Goal: Task Accomplishment & Management: Manage account settings

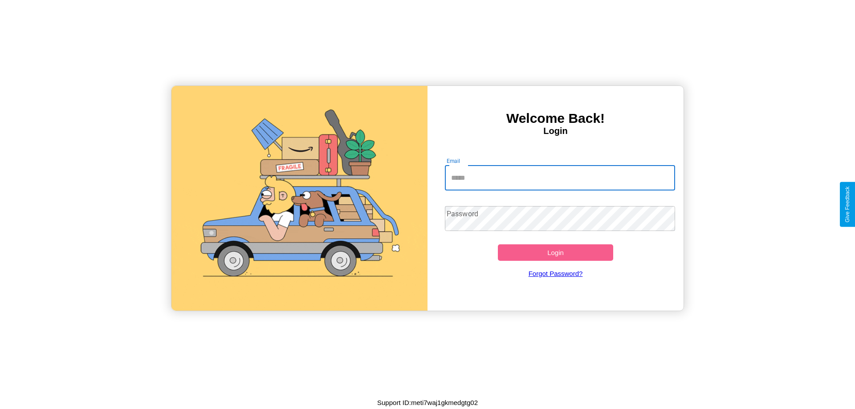
click at [560, 178] on input "Email" at bounding box center [560, 178] width 231 height 25
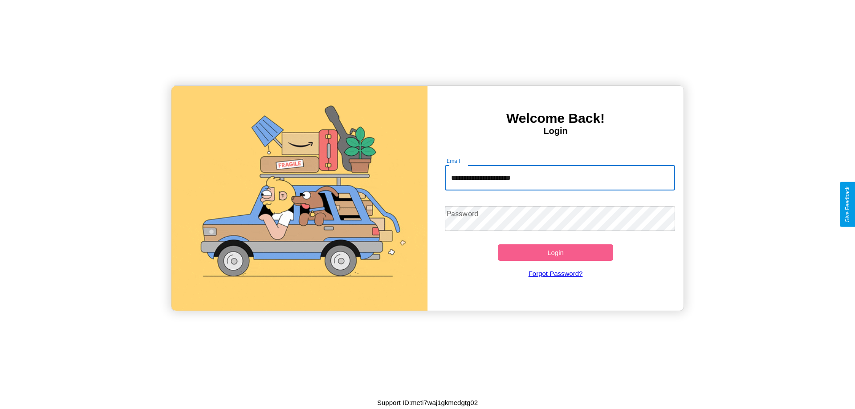
type input "**********"
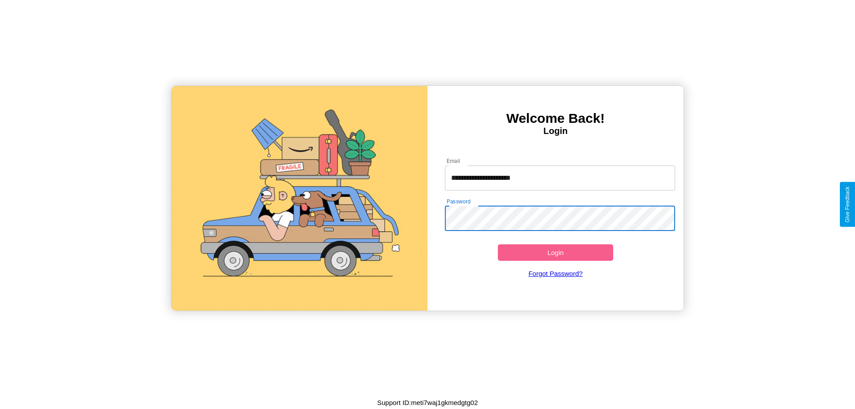
click at [556, 253] on button "Login" at bounding box center [555, 253] width 115 height 16
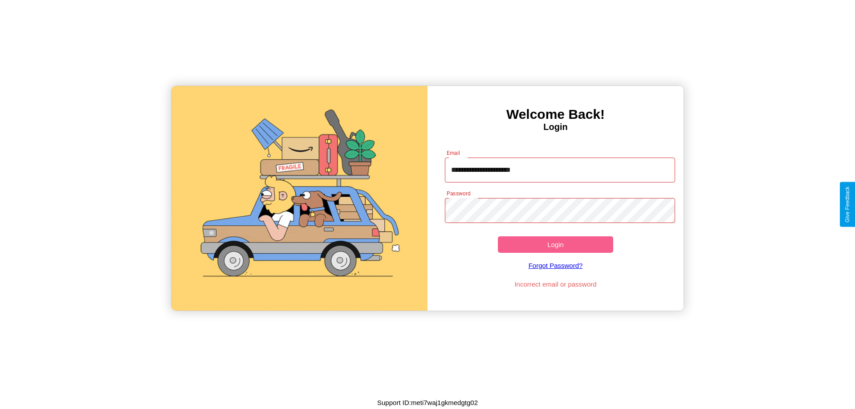
click at [556, 245] on button "Login" at bounding box center [555, 245] width 115 height 16
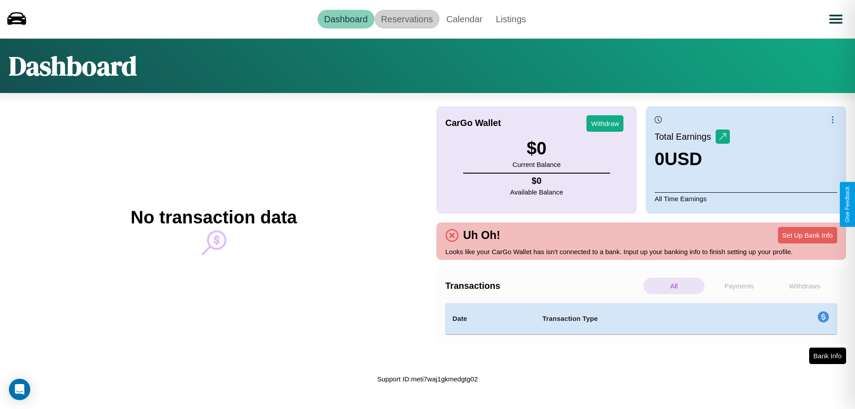
click at [407, 19] on link "Reservations" at bounding box center [407, 19] width 65 height 19
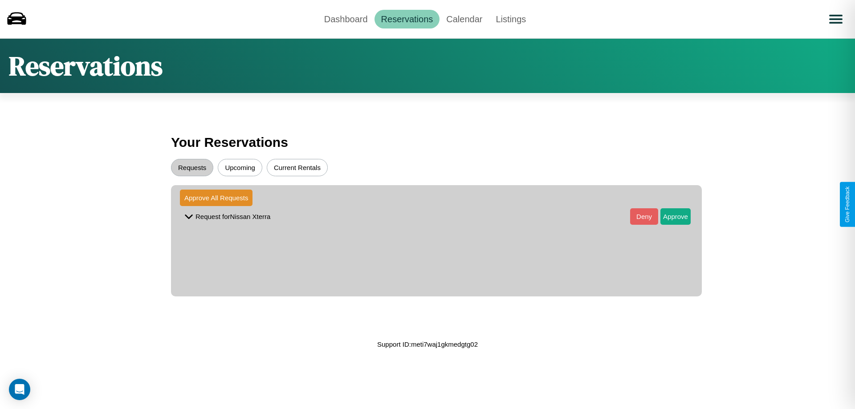
click at [240, 168] on button "Upcoming" at bounding box center [240, 167] width 45 height 17
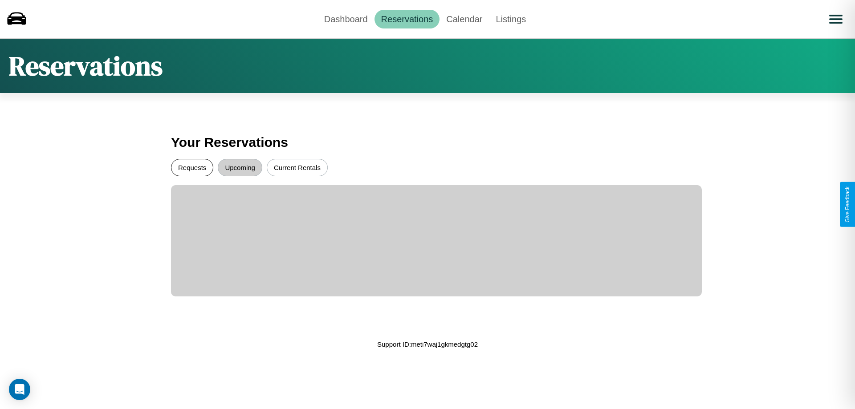
click at [192, 168] on button "Requests" at bounding box center [192, 167] width 42 height 17
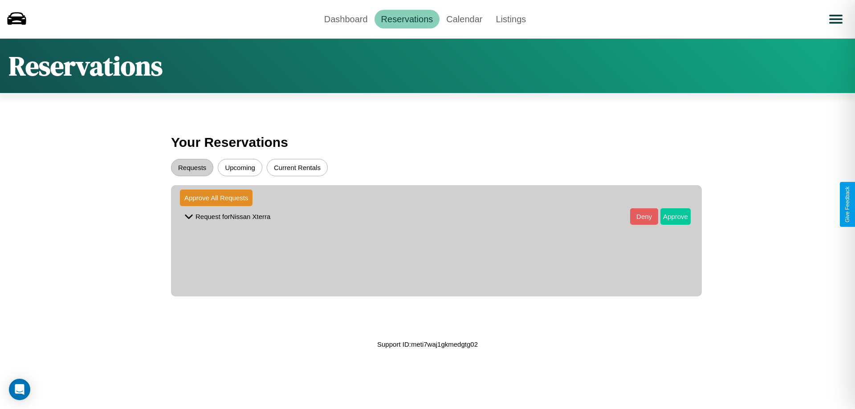
click at [669, 217] on button "Approve" at bounding box center [676, 217] width 30 height 16
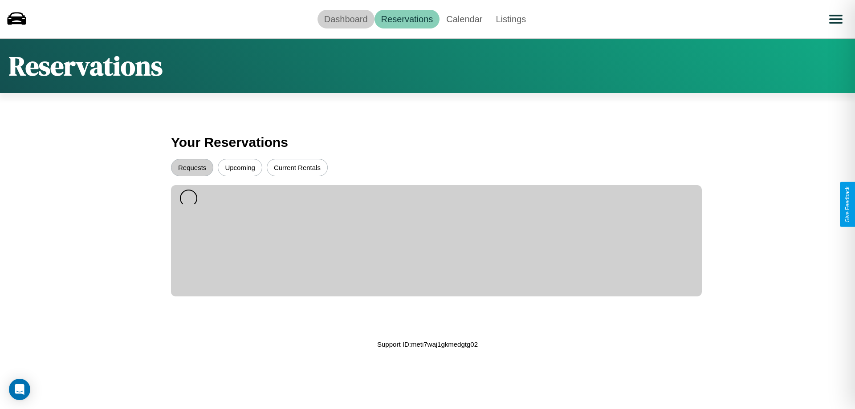
click at [346, 19] on link "Dashboard" at bounding box center [346, 19] width 57 height 19
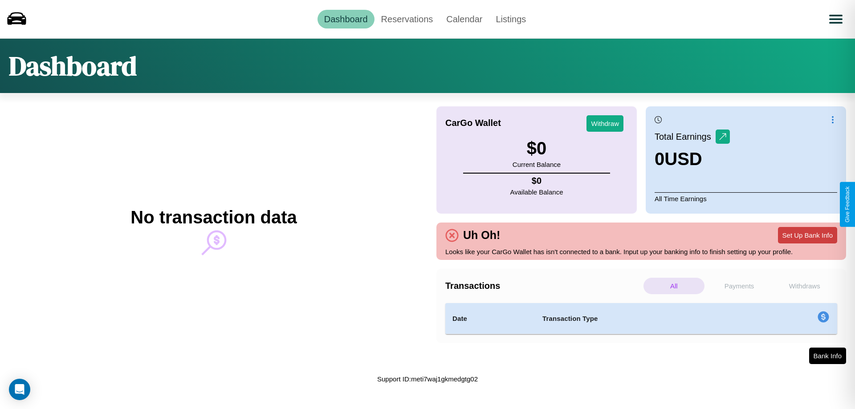
click at [808, 235] on button "Set Up Bank Info" at bounding box center [807, 235] width 59 height 16
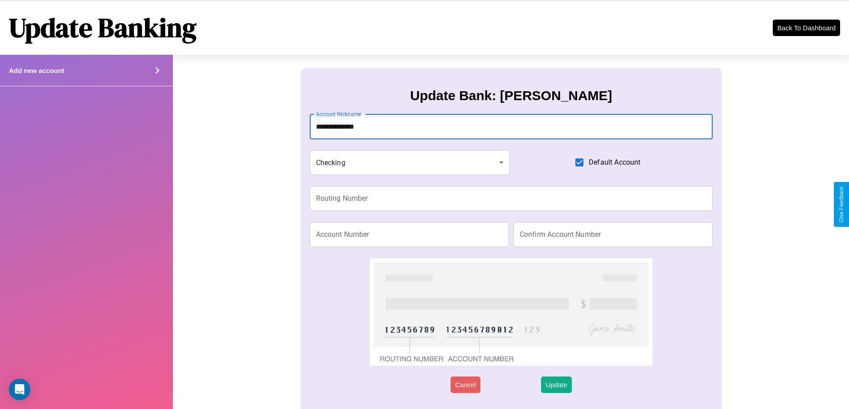
type input "**********"
